Goal: Transaction & Acquisition: Book appointment/travel/reservation

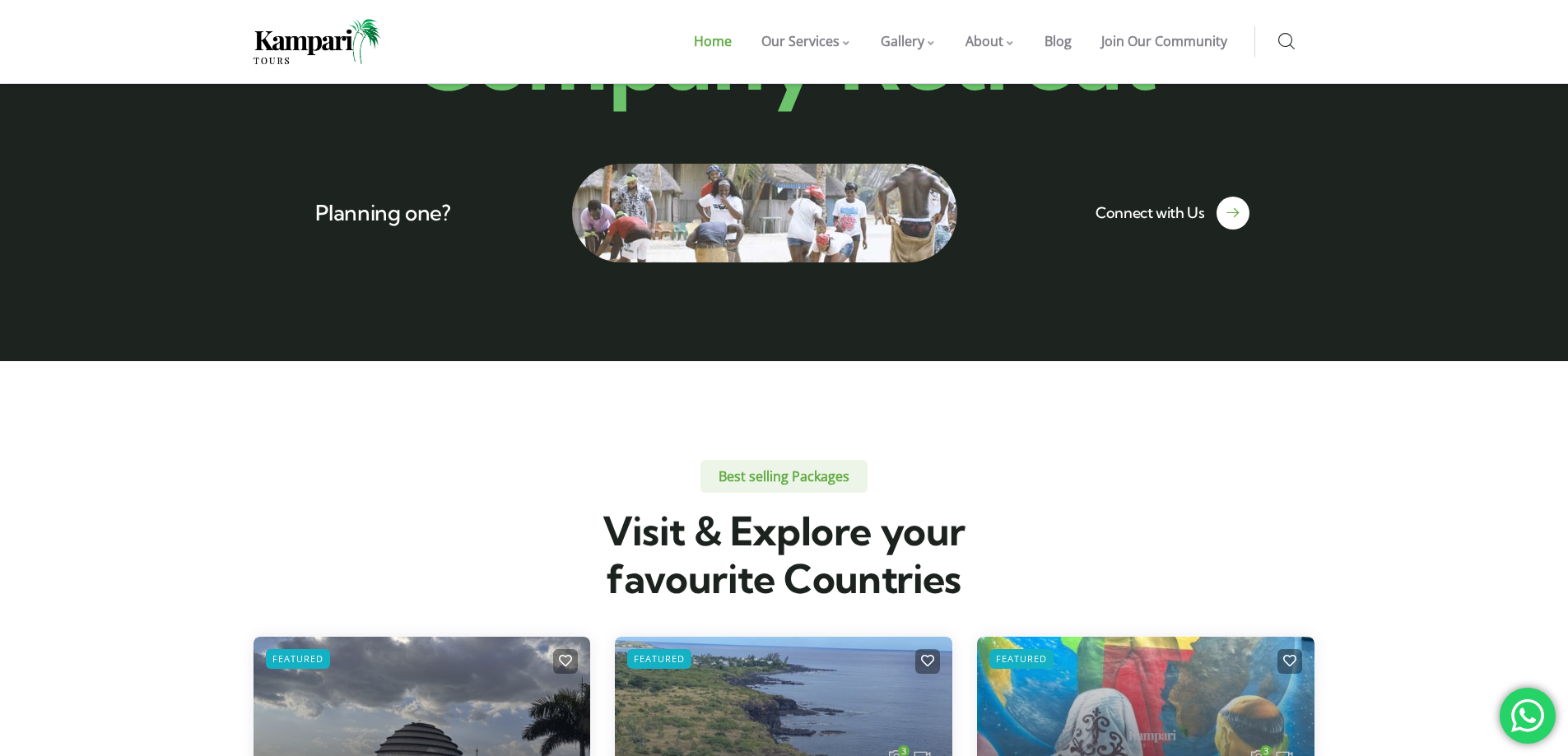
scroll to position [3537, 0]
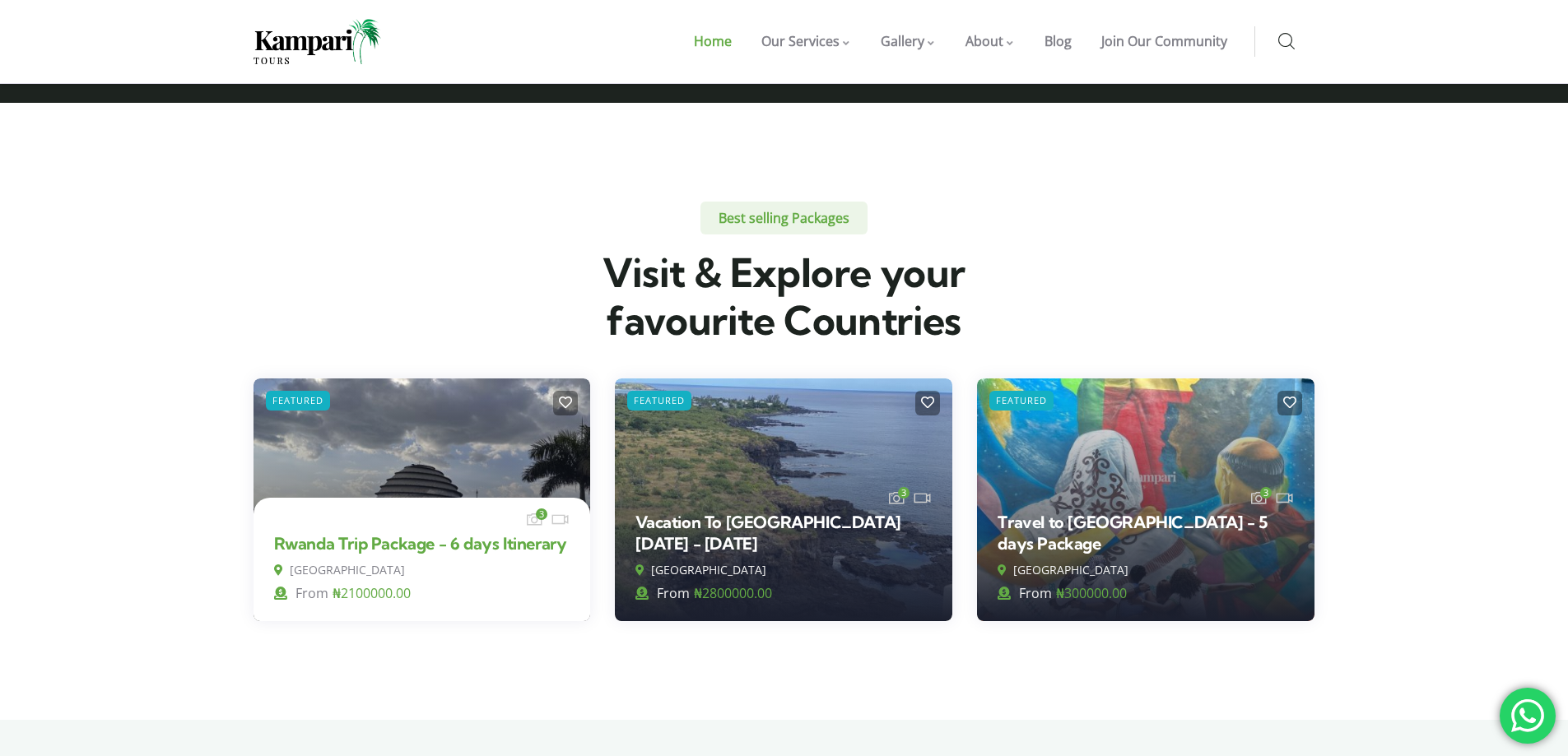
click at [473, 533] on link "Rwanda Trip Package - 6 days Itinerary" at bounding box center [420, 543] width 293 height 21
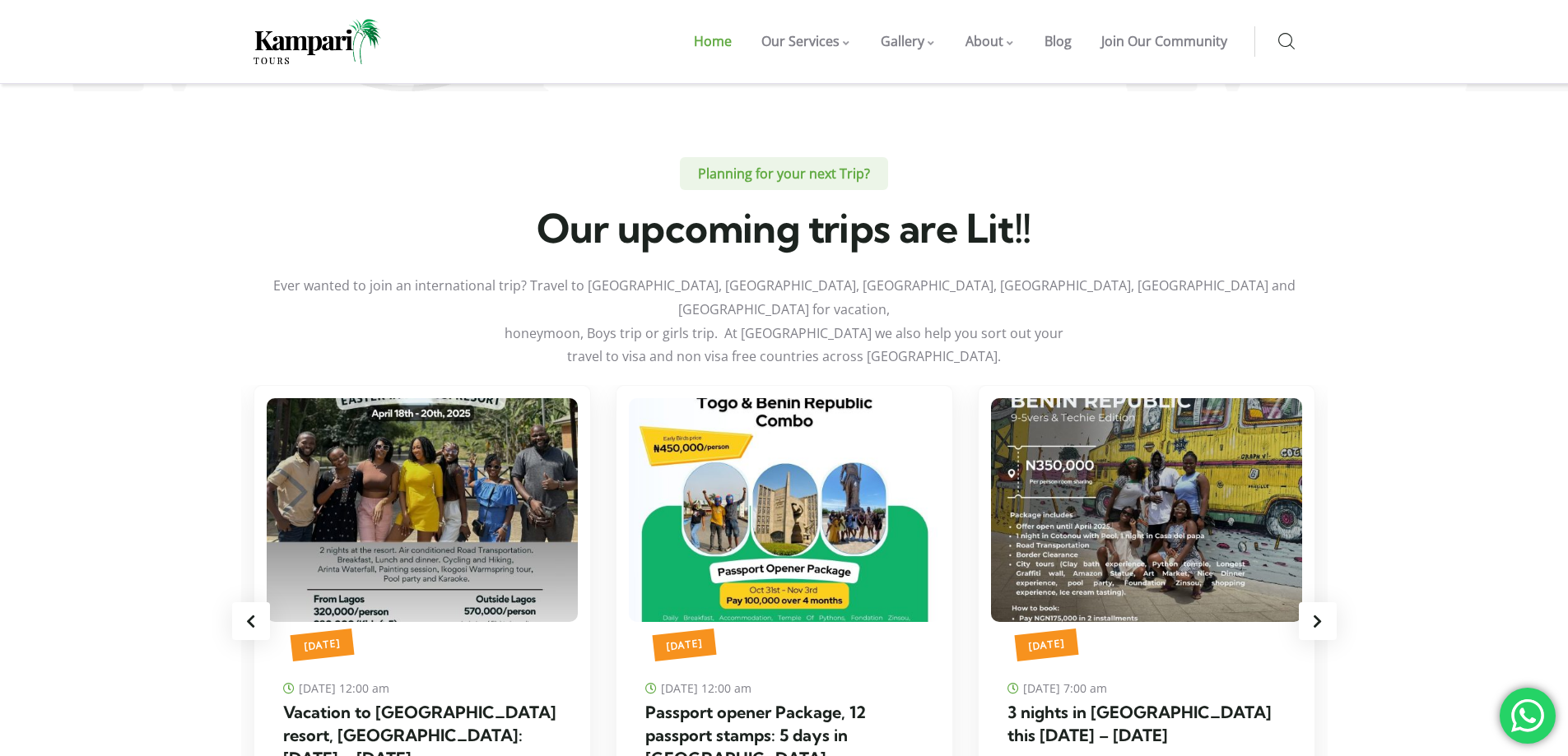
scroll to position [5346, 0]
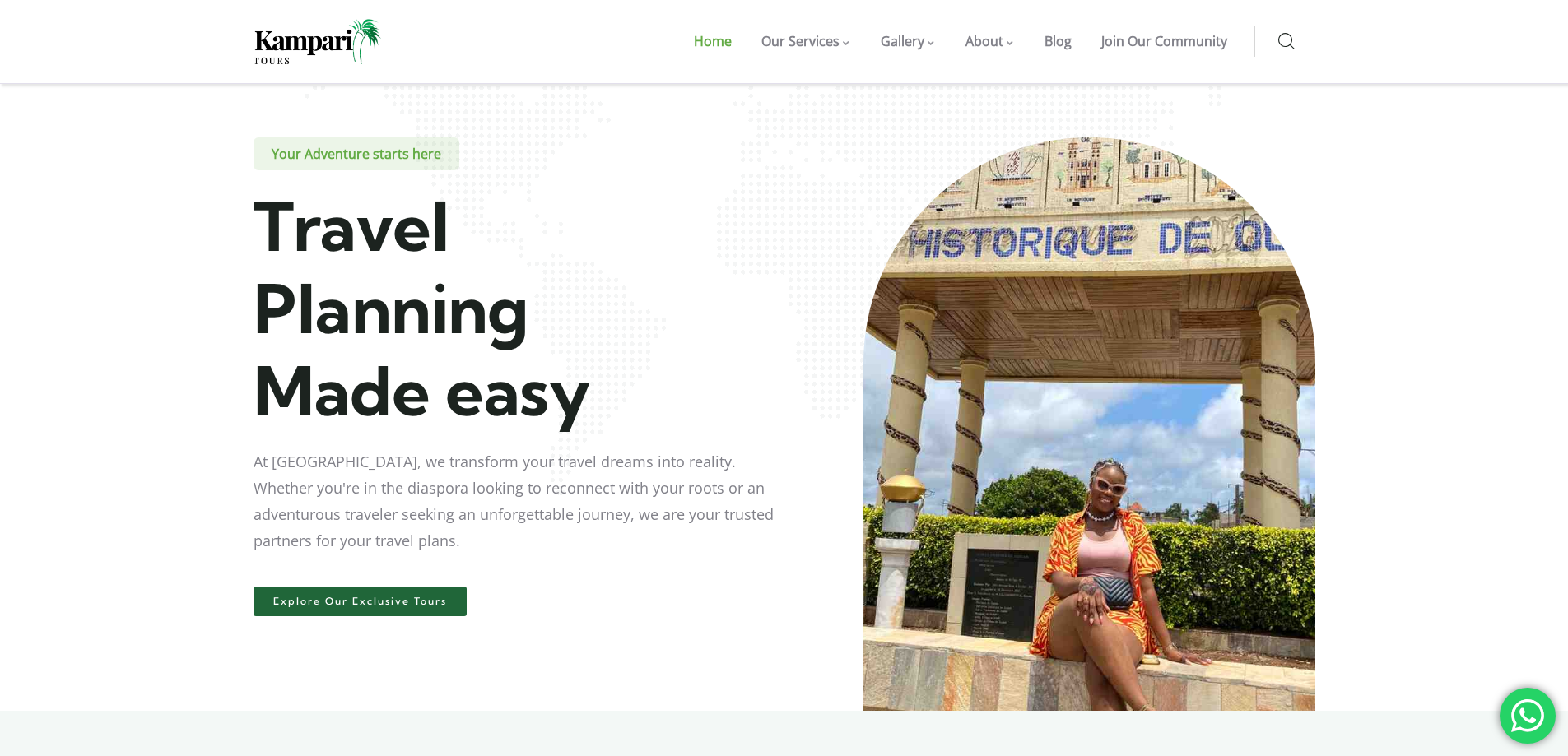
scroll to position [0, 0]
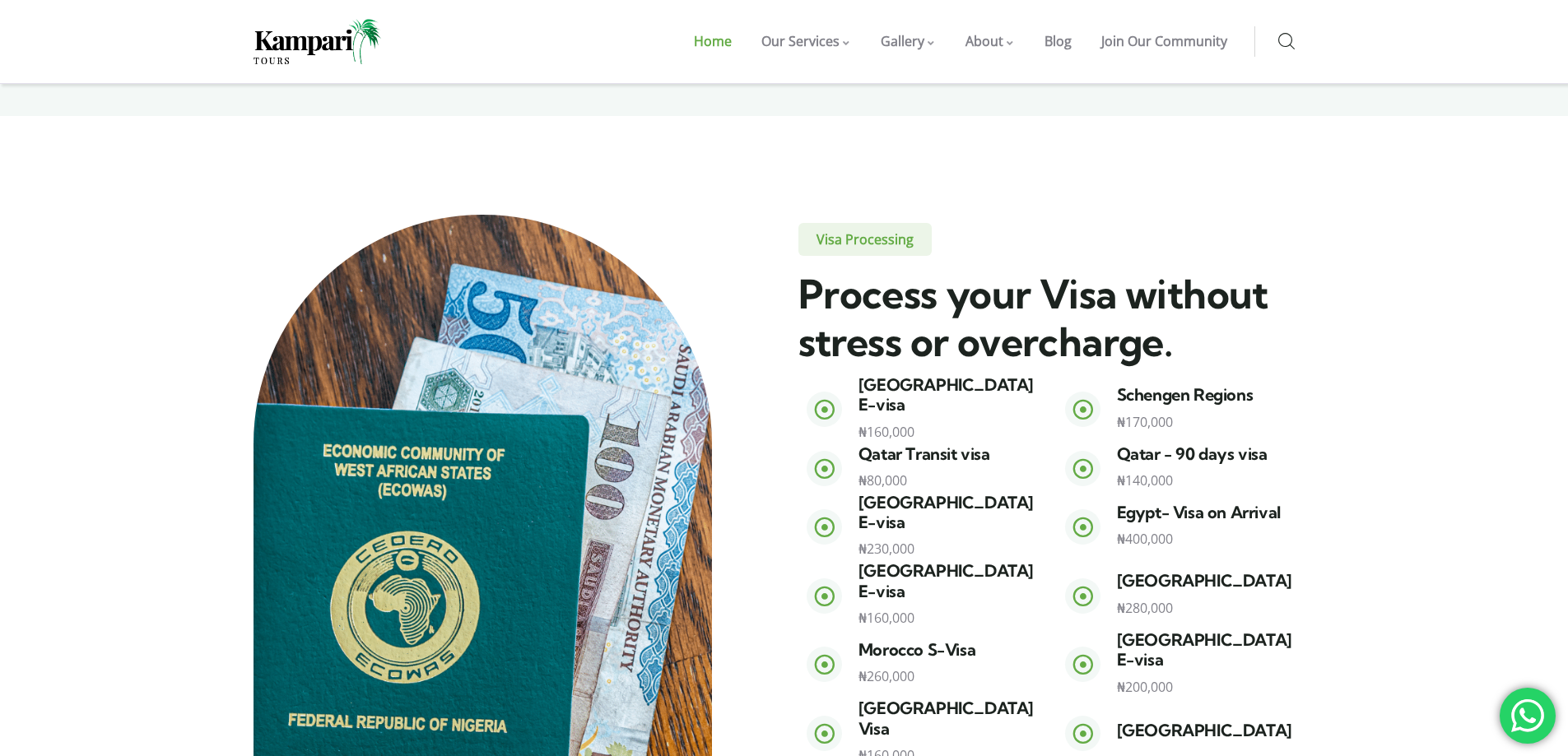
scroll to position [1728, 0]
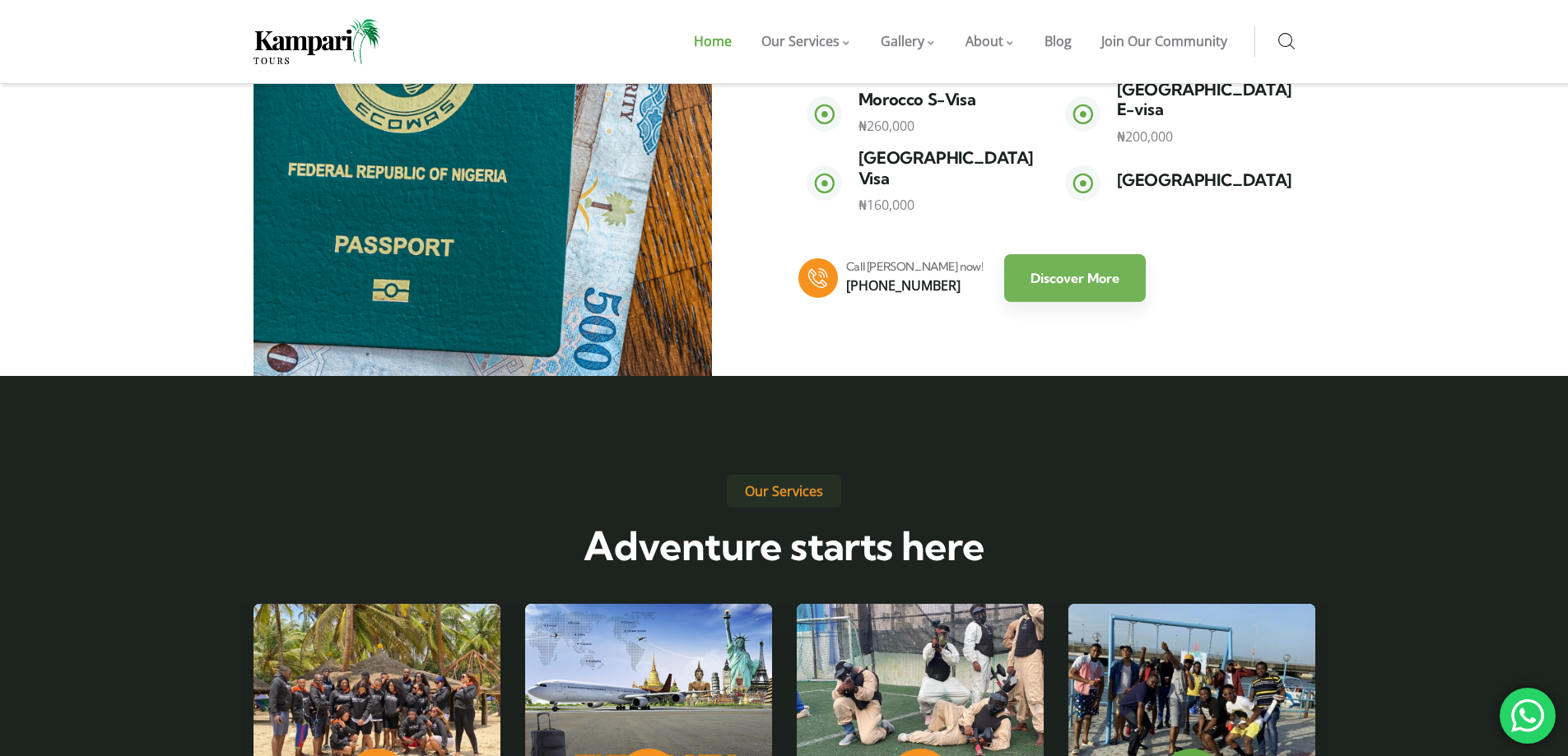
scroll to position [2386, 0]
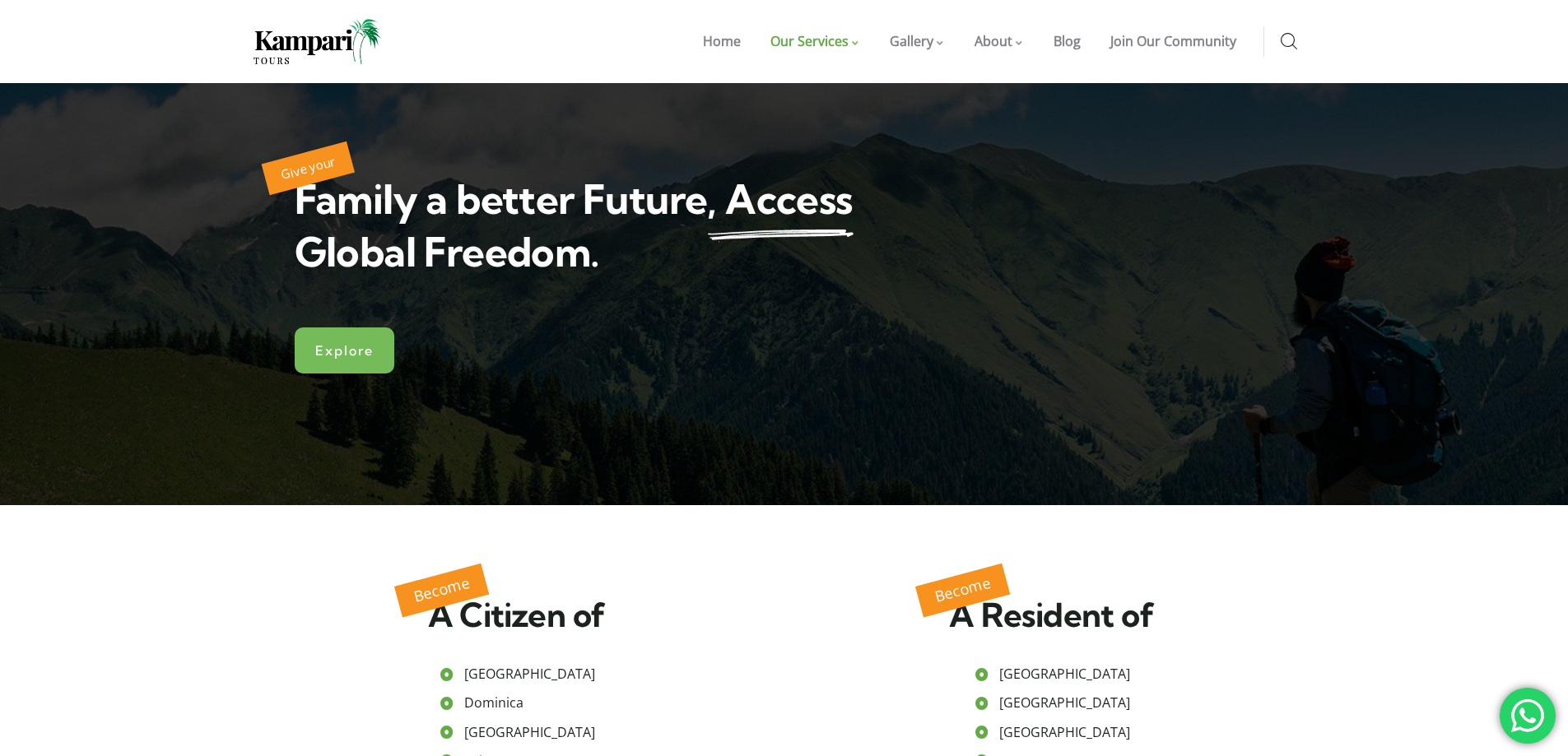
click at [750, 379] on div at bounding box center [784, 293] width 1568 height 422
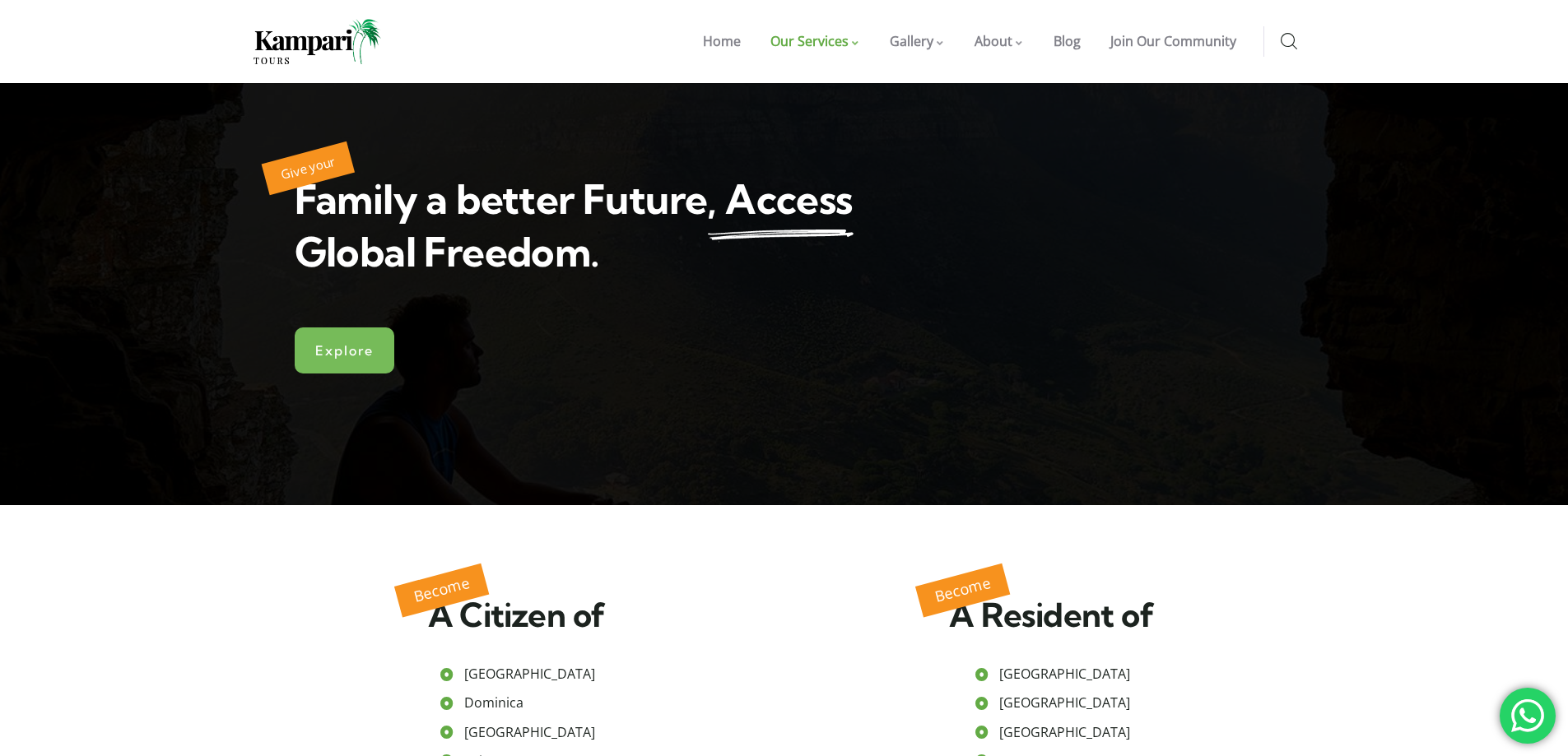
click at [750, 379] on div at bounding box center [784, 293] width 1568 height 422
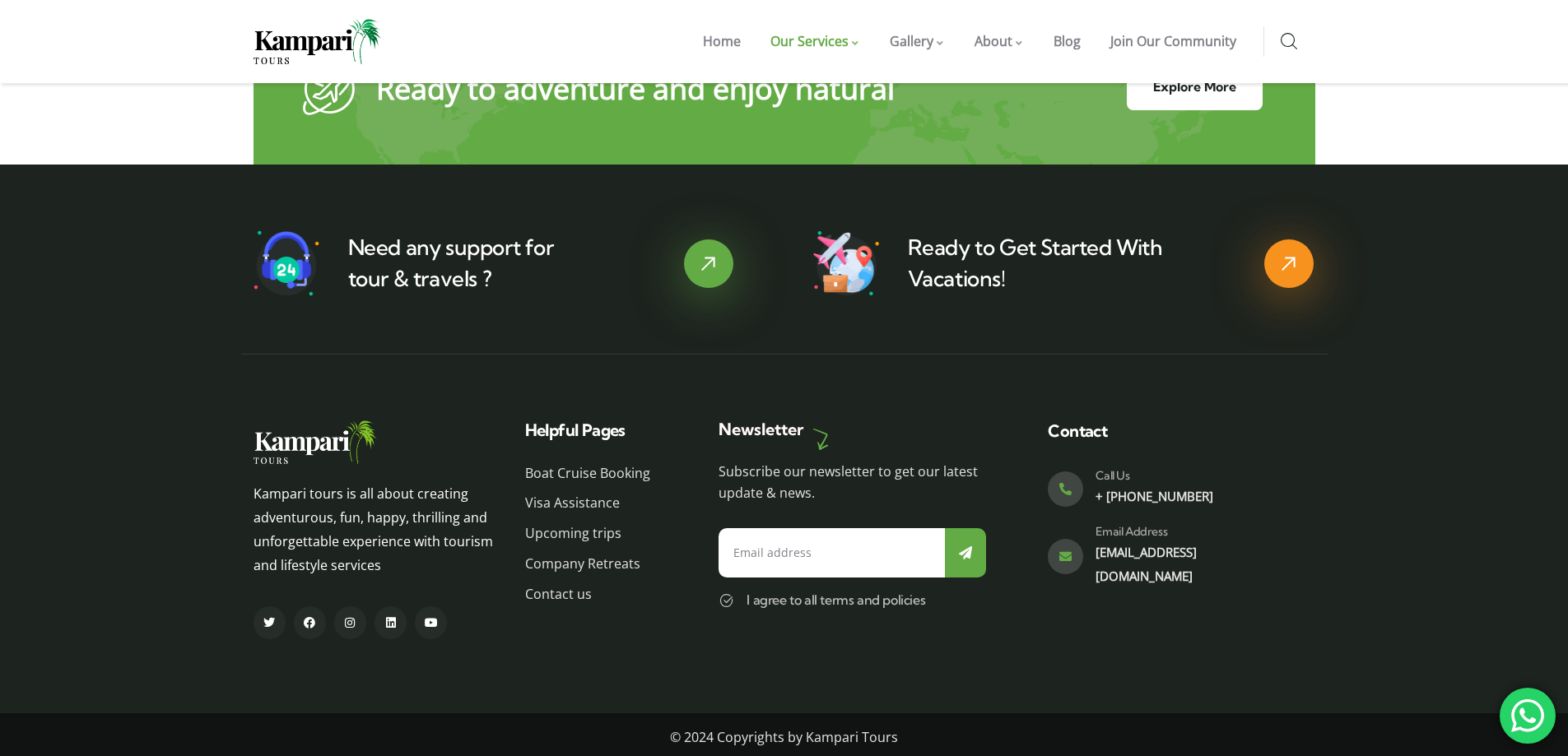
scroll to position [3068, 0]
